Goal: Check status: Check status

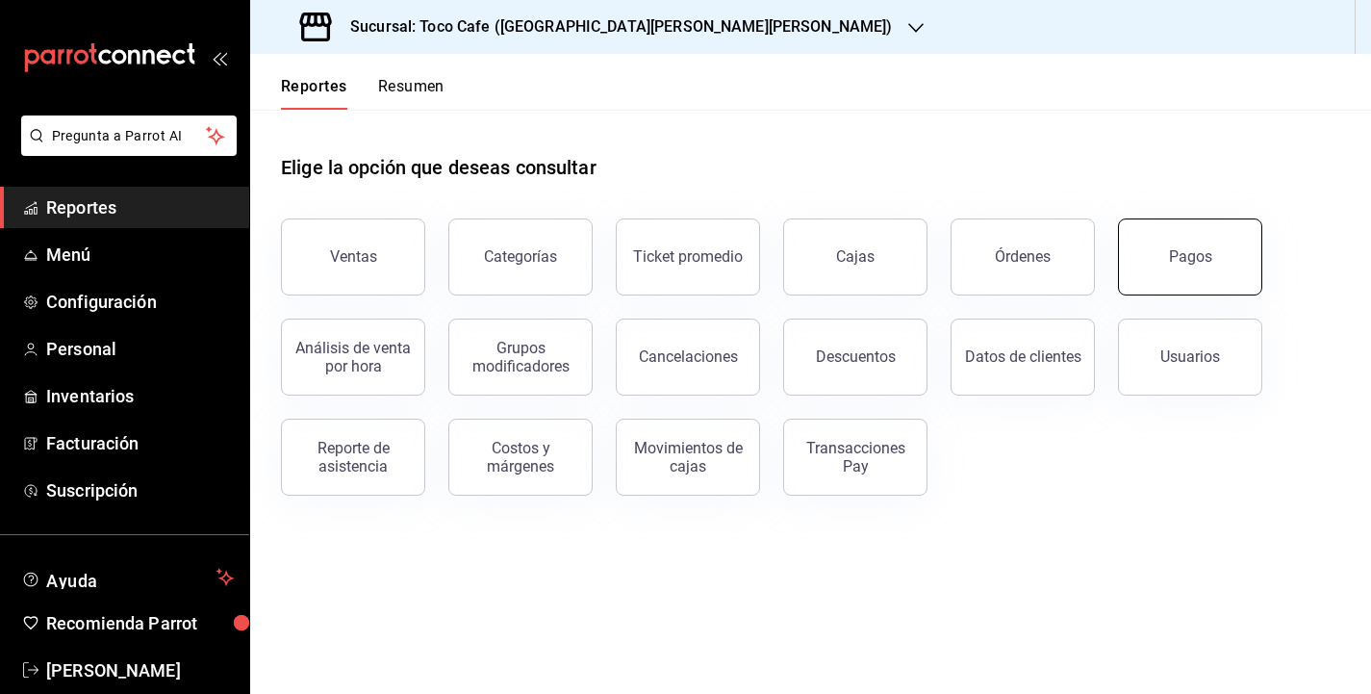
click at [1187, 249] on div "Pagos" at bounding box center [1190, 256] width 43 height 18
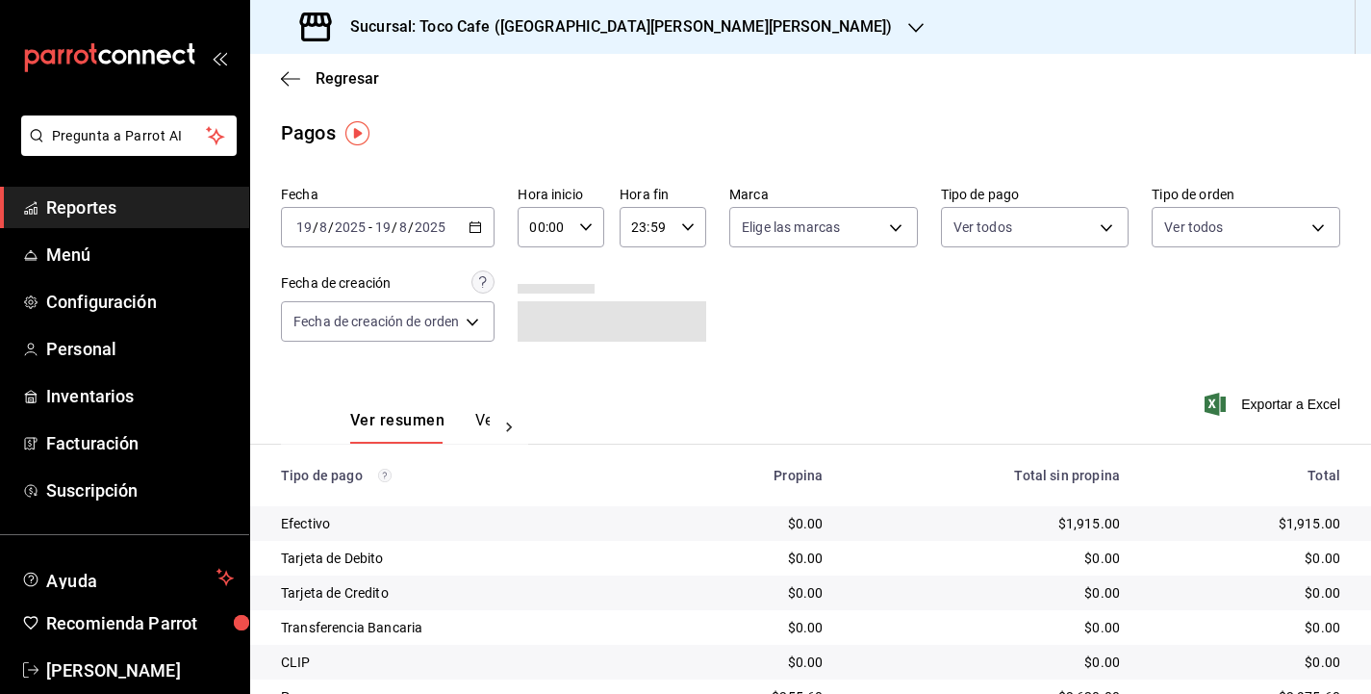
click at [460, 232] on div "[DATE] [DATE] - [DATE] [DATE]" at bounding box center [388, 227] width 214 height 40
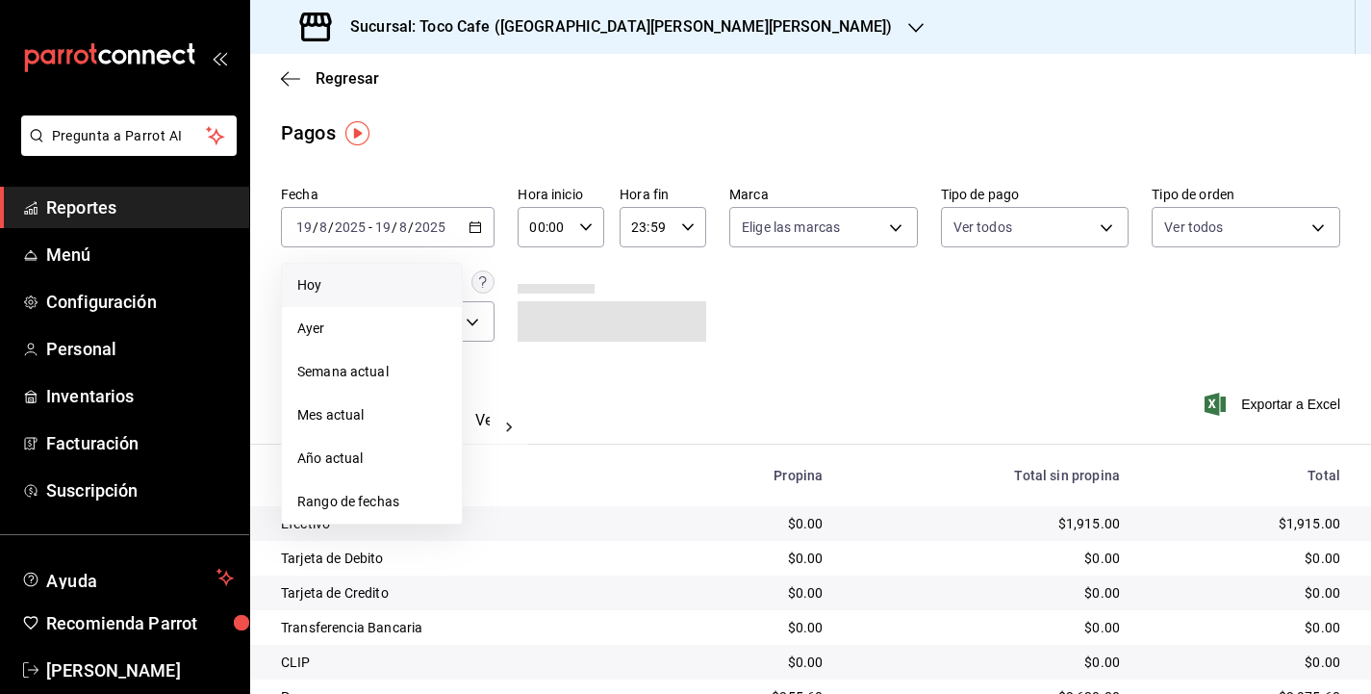
click at [375, 280] on span "Hoy" at bounding box center [371, 285] width 149 height 20
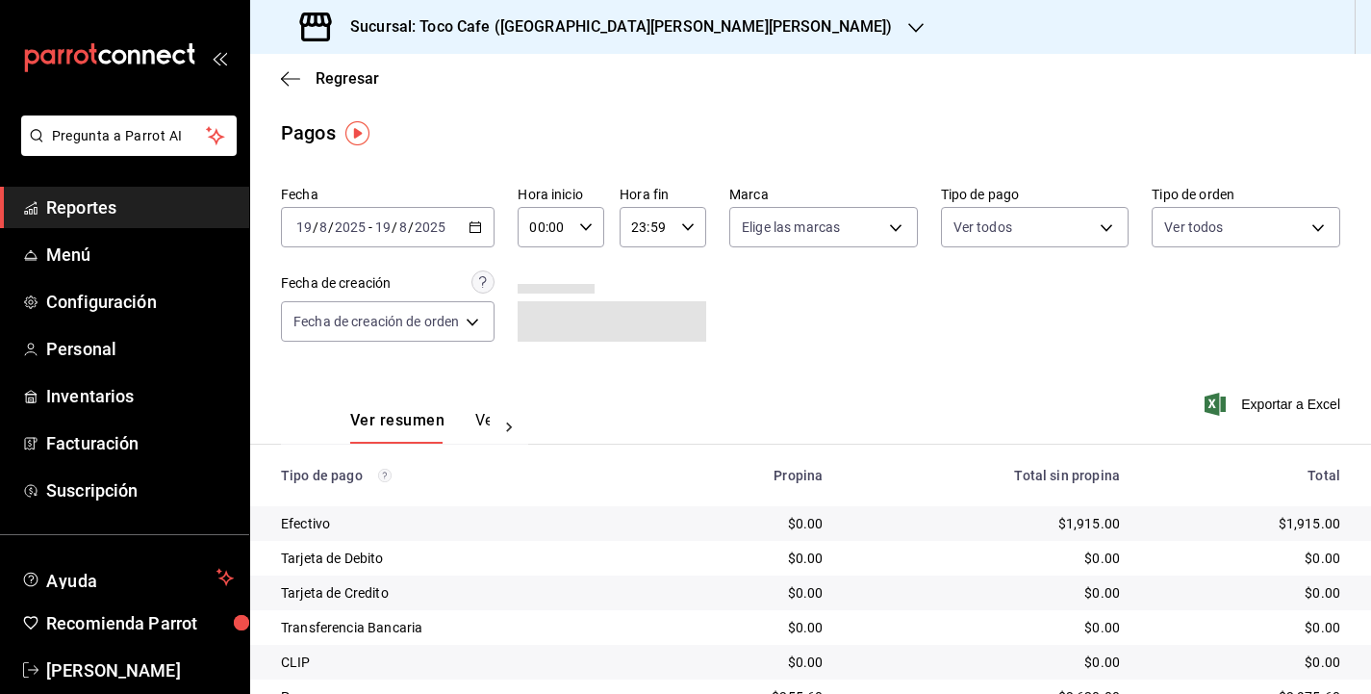
click at [921, 356] on div "Fecha [DATE] [DATE] - [DATE] [DATE] Hora inicio 00:00 Hora inicio Hora fin 23:5…" at bounding box center [811, 271] width 1060 height 187
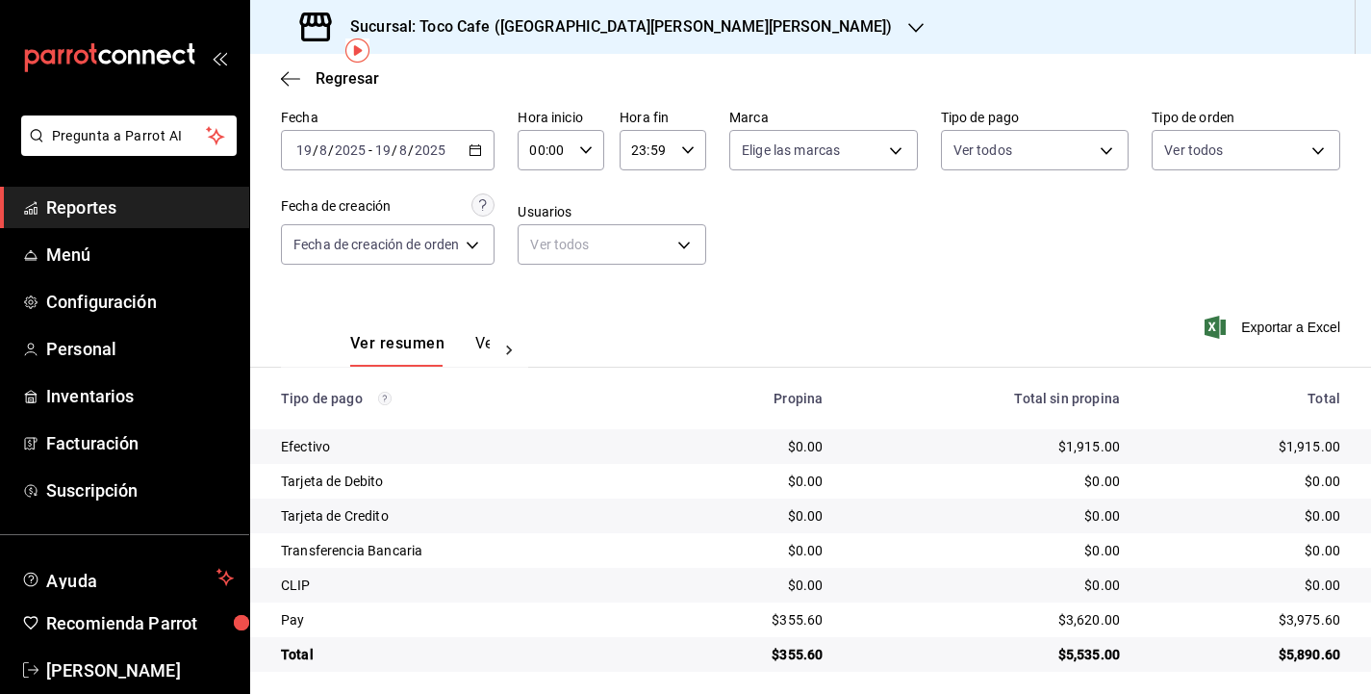
scroll to position [86, 0]
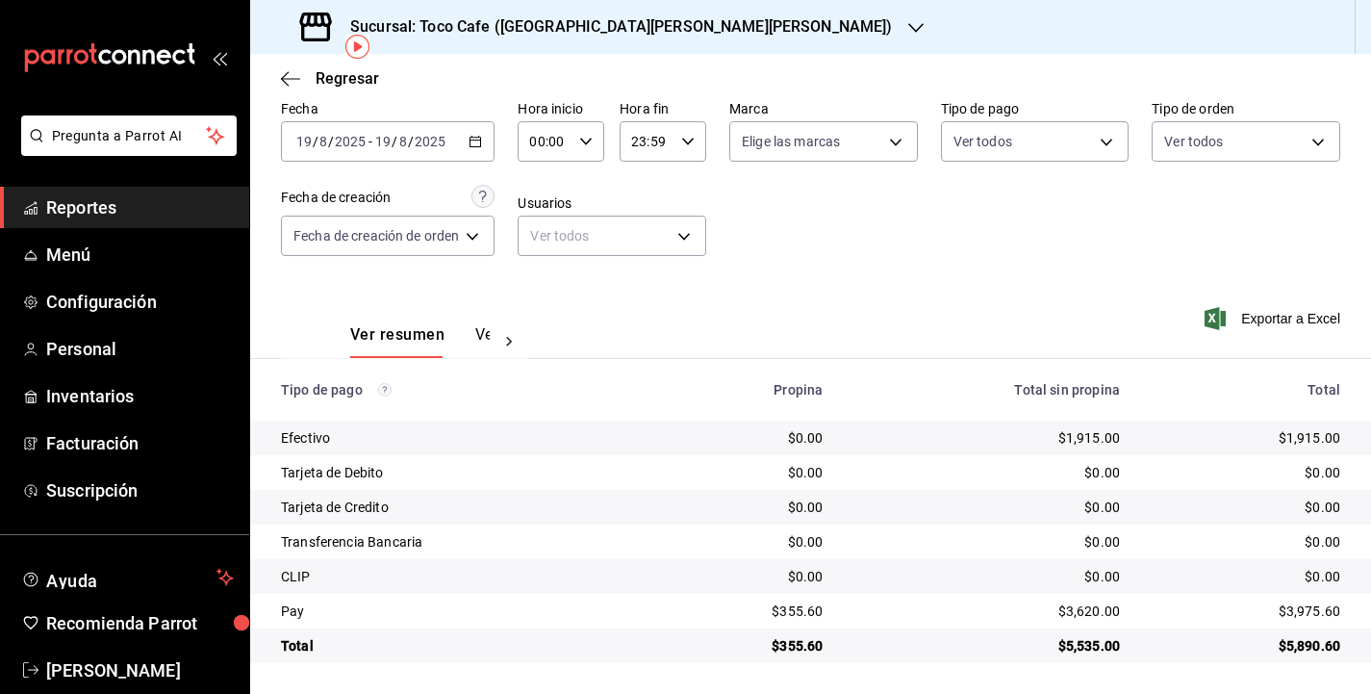
click at [926, 255] on div "Fecha [DATE] [DATE] - [DATE] [DATE] Hora inicio 00:00 Hora inicio Hora fin 23:5…" at bounding box center [811, 185] width 1060 height 187
